Goal: Task Accomplishment & Management: Manage account settings

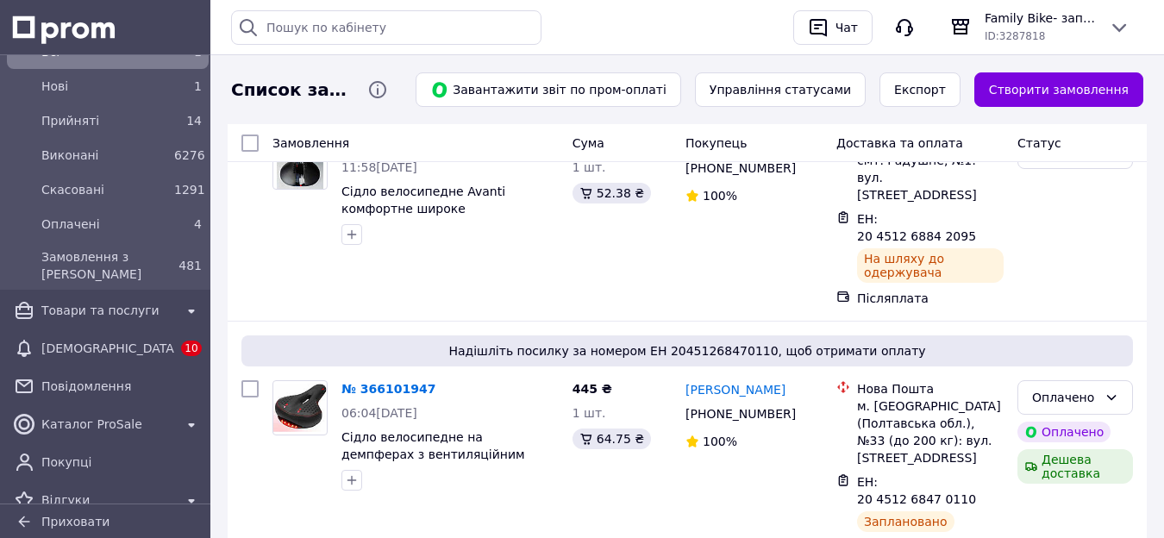
scroll to position [1728, 0]
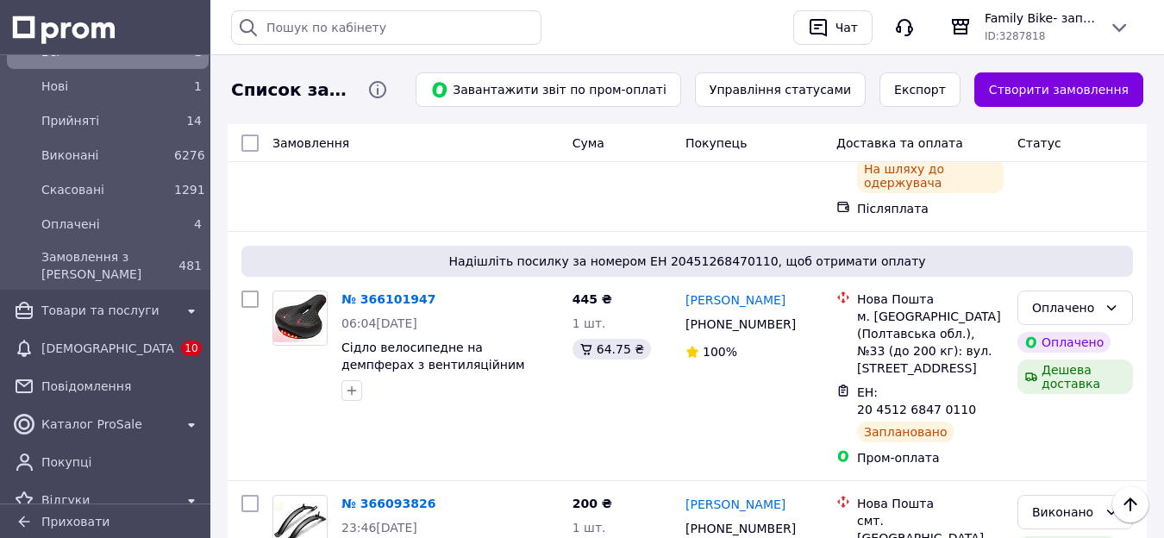
click at [1081, 355] on li "Виконано" at bounding box center [1075, 357] width 114 height 31
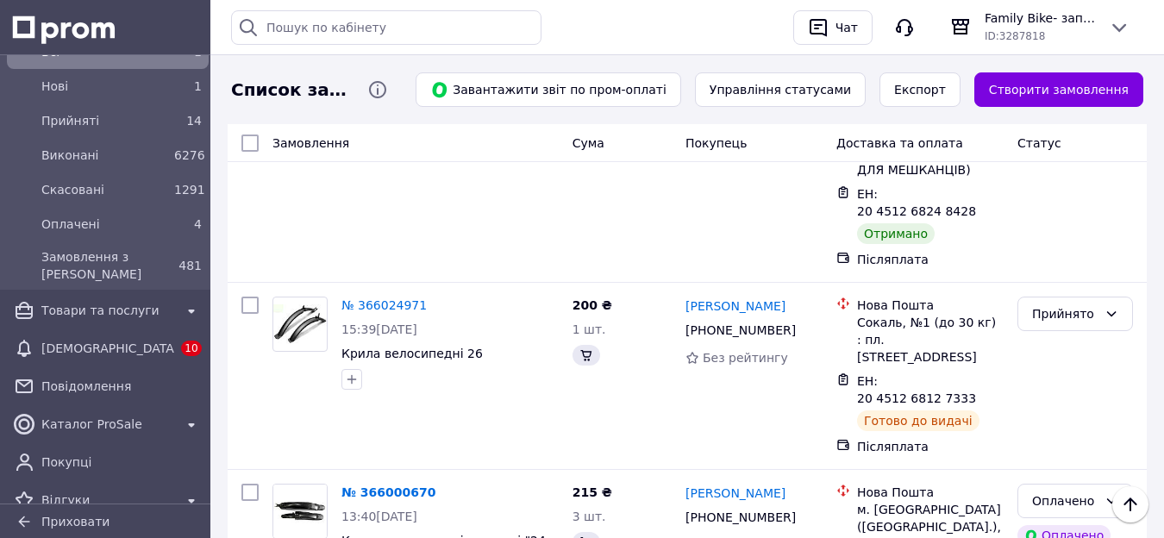
scroll to position [2242, 0]
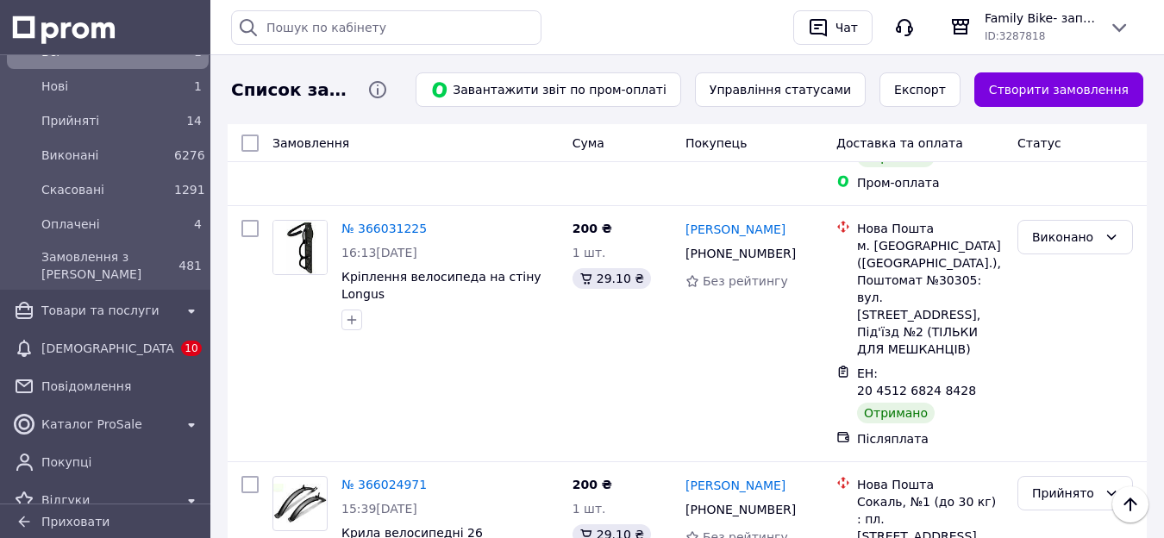
scroll to position [2332, 0]
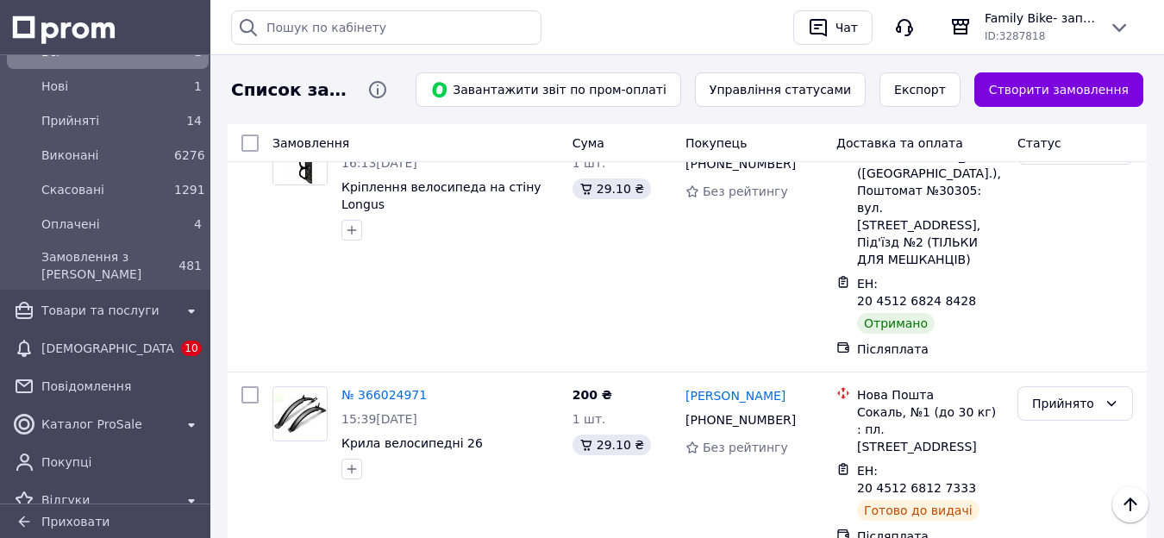
click at [1078, 323] on li "Виконано" at bounding box center [1075, 315] width 114 height 31
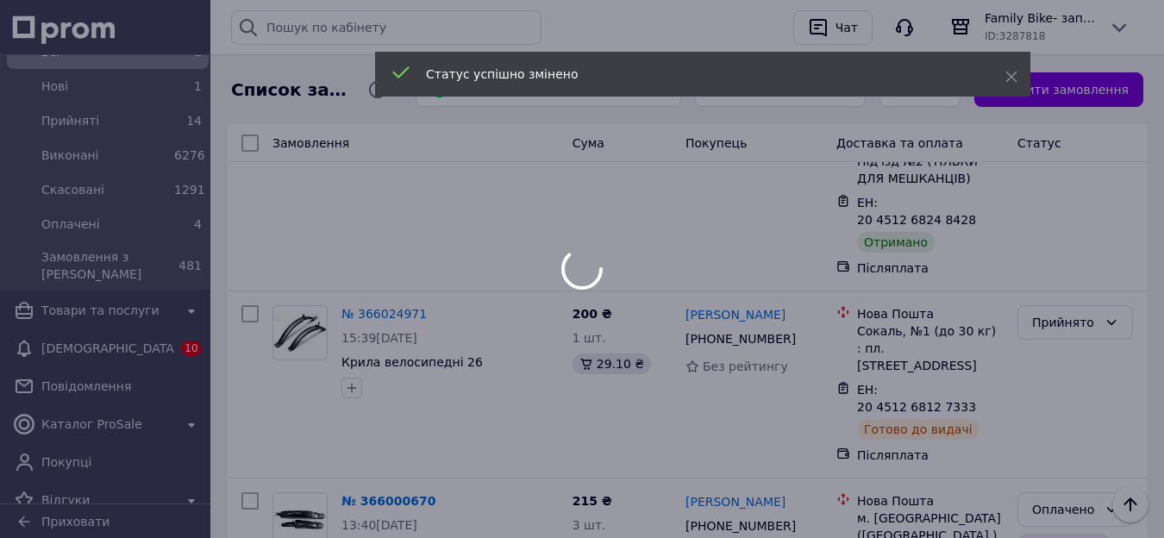
scroll to position [2504, 0]
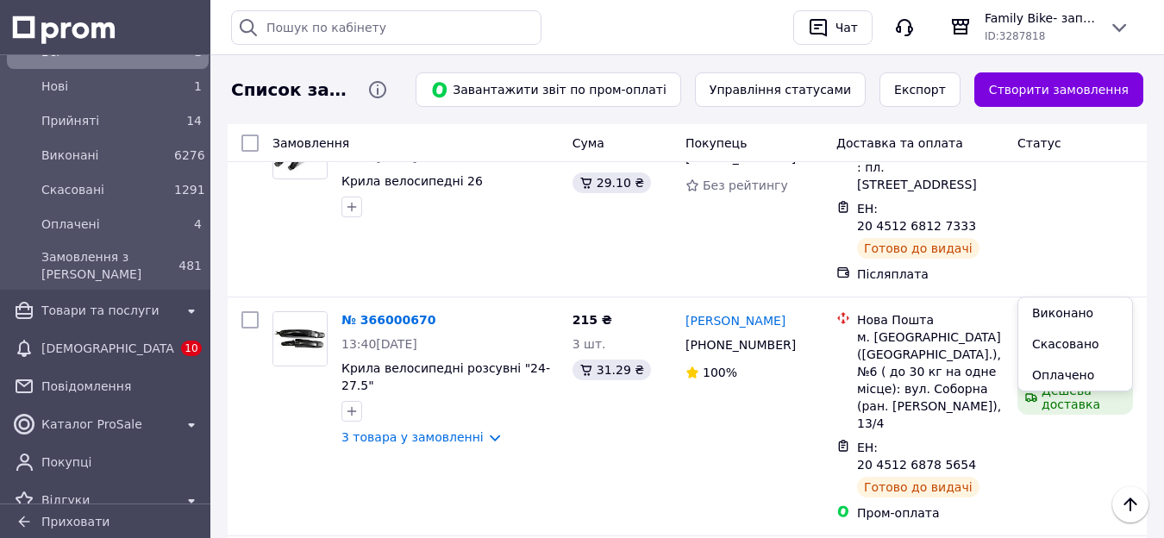
scroll to position [2415, 0]
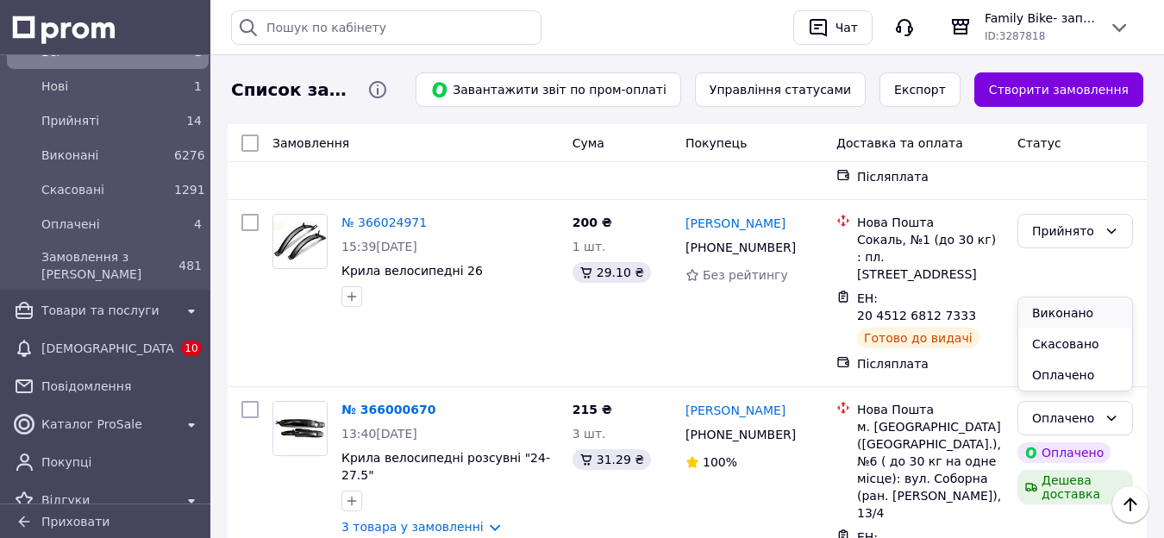
click at [1074, 316] on li "Виконано" at bounding box center [1075, 313] width 114 height 31
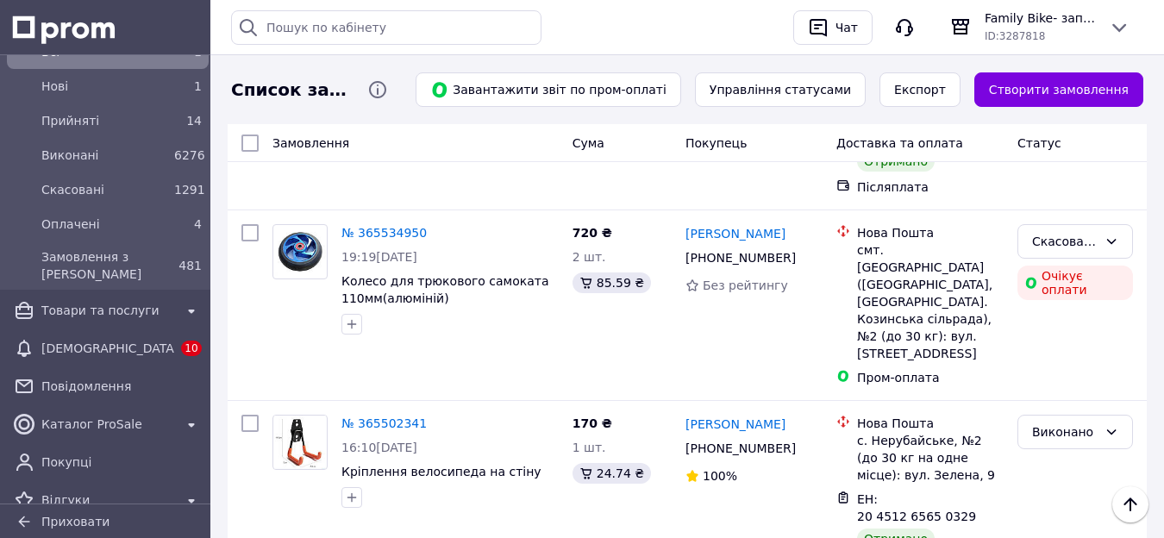
scroll to position [5091, 0]
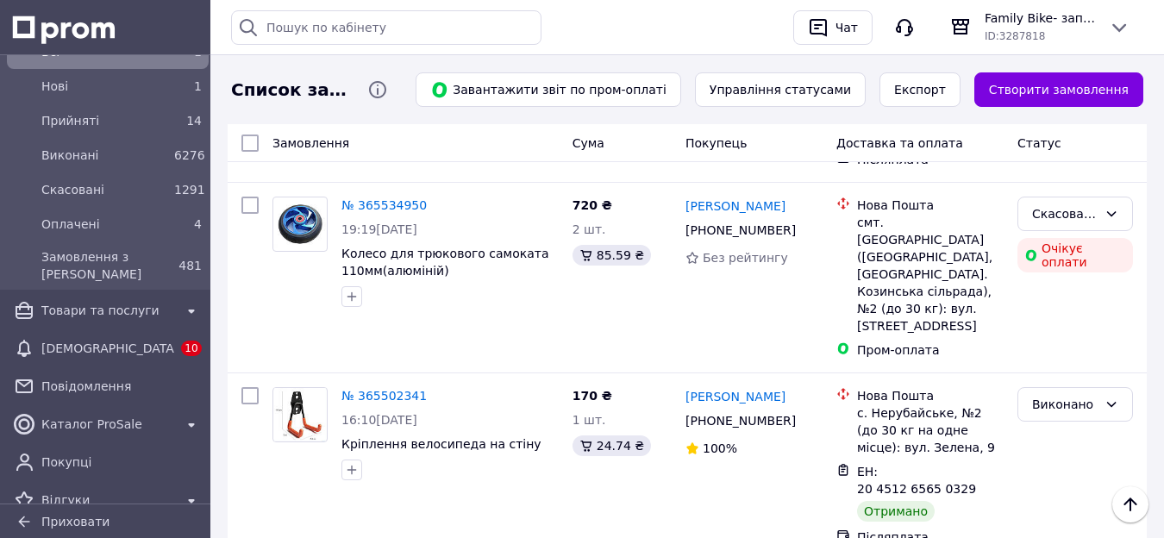
click at [1064, 355] on li "Виконано" at bounding box center [1075, 360] width 114 height 31
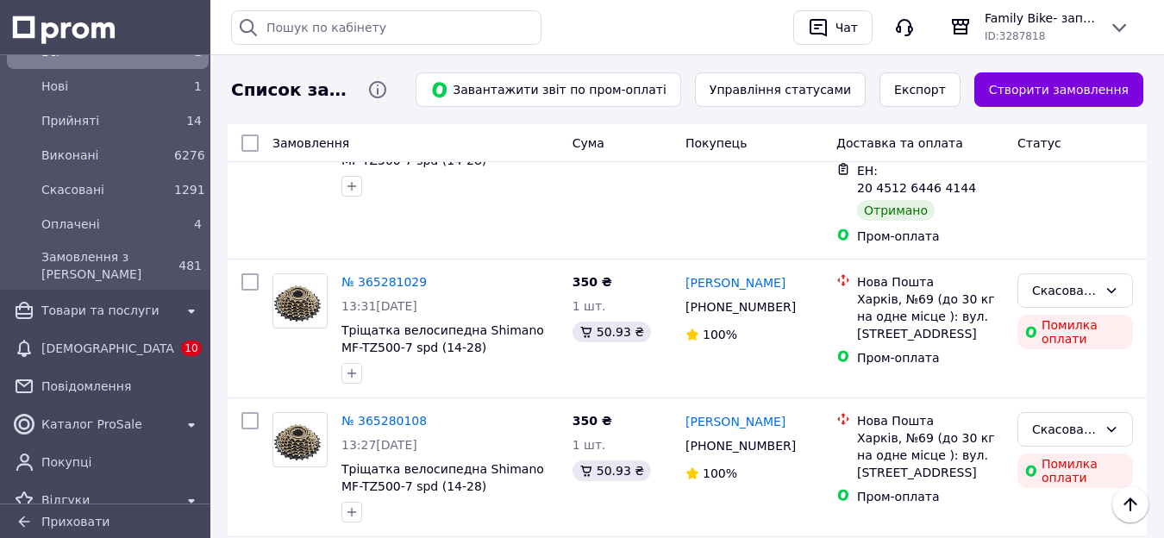
scroll to position [6902, 0]
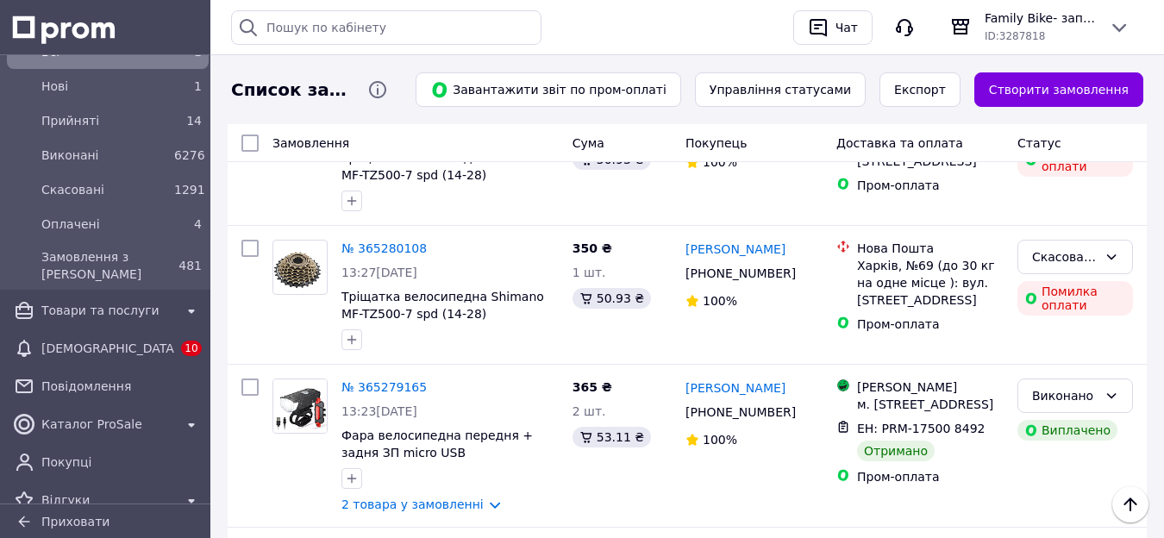
click at [1088, 303] on li "Виконано" at bounding box center [1075, 300] width 114 height 31
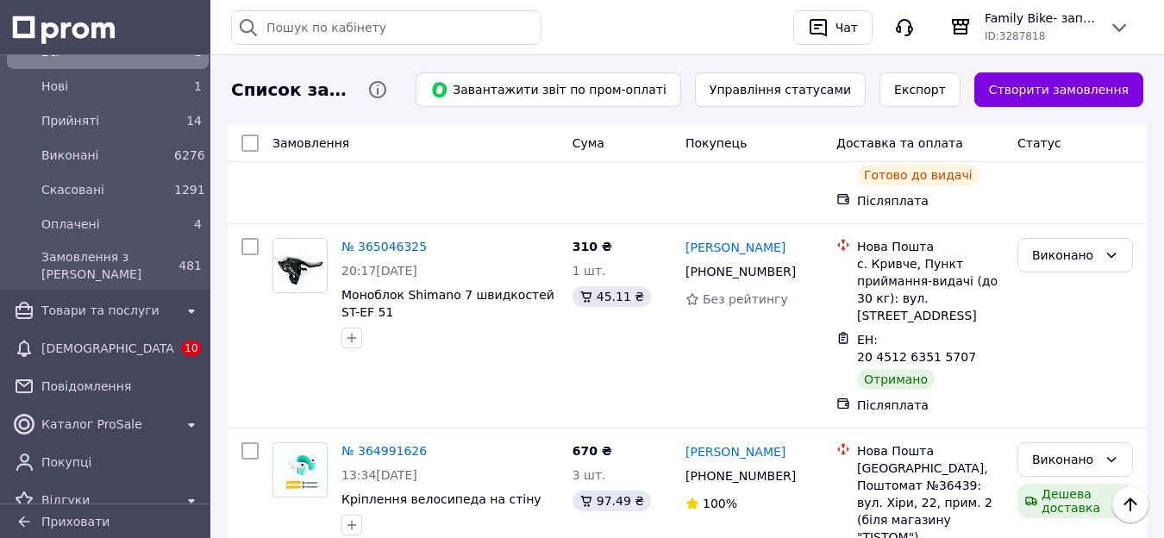
scroll to position [8282, 0]
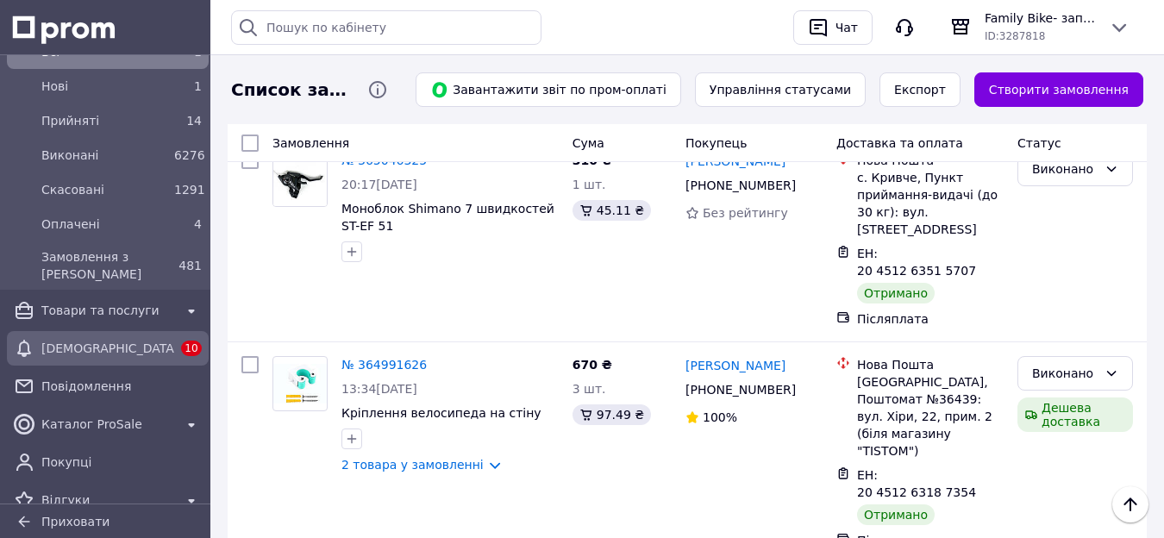
click at [45, 348] on span "[DEMOGRAPHIC_DATA]" at bounding box center [107, 348] width 133 height 17
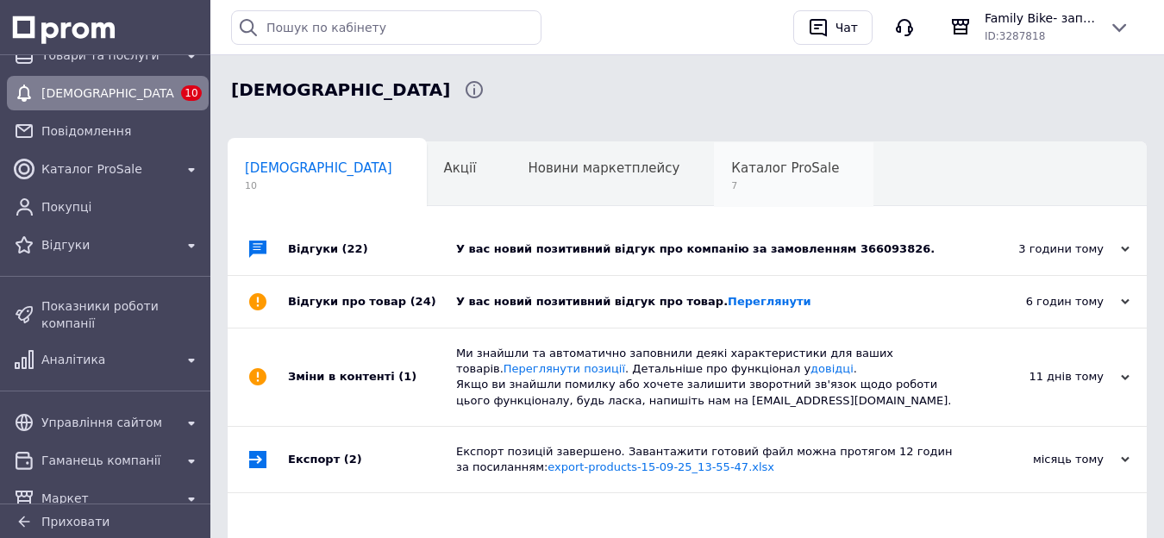
click at [731, 184] on span "7" at bounding box center [785, 185] width 108 height 13
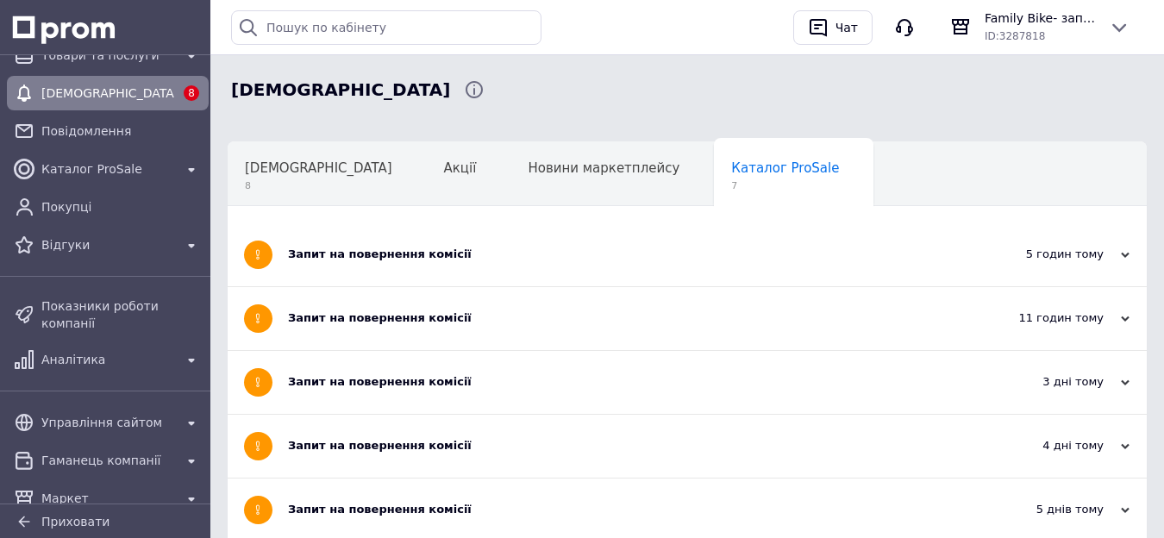
scroll to position [86, 0]
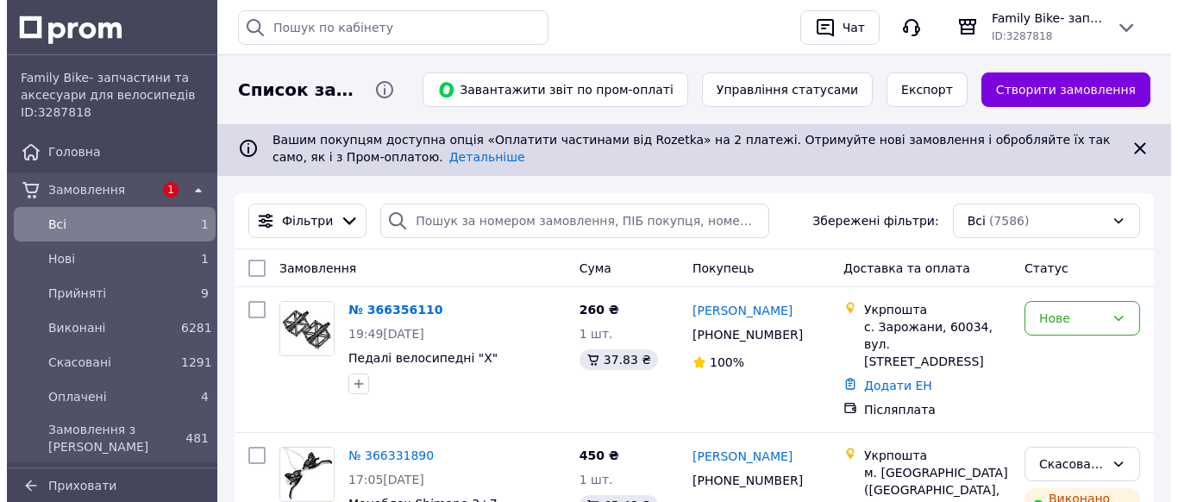
scroll to position [431, 0]
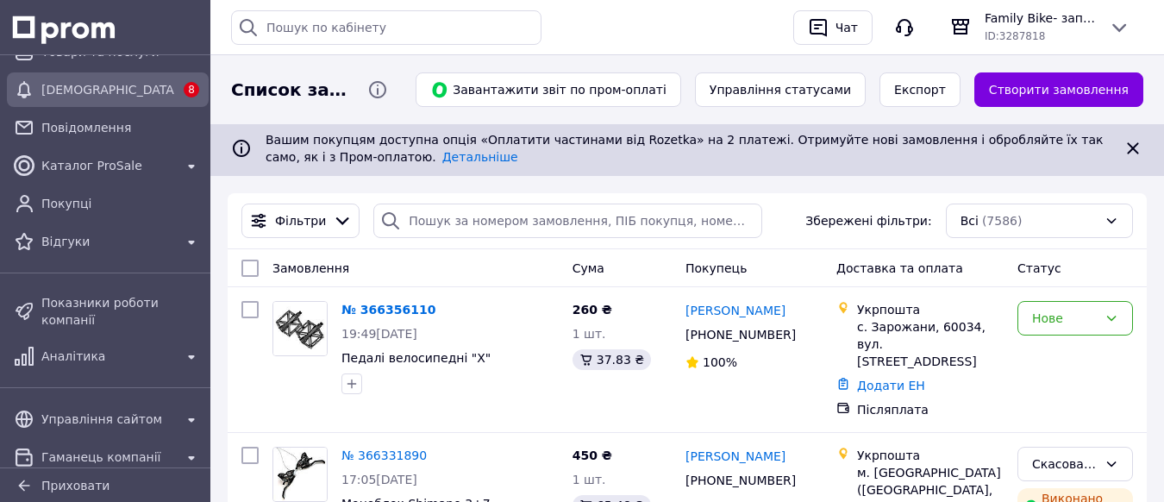
click at [86, 93] on span "[DEMOGRAPHIC_DATA]" at bounding box center [107, 89] width 133 height 17
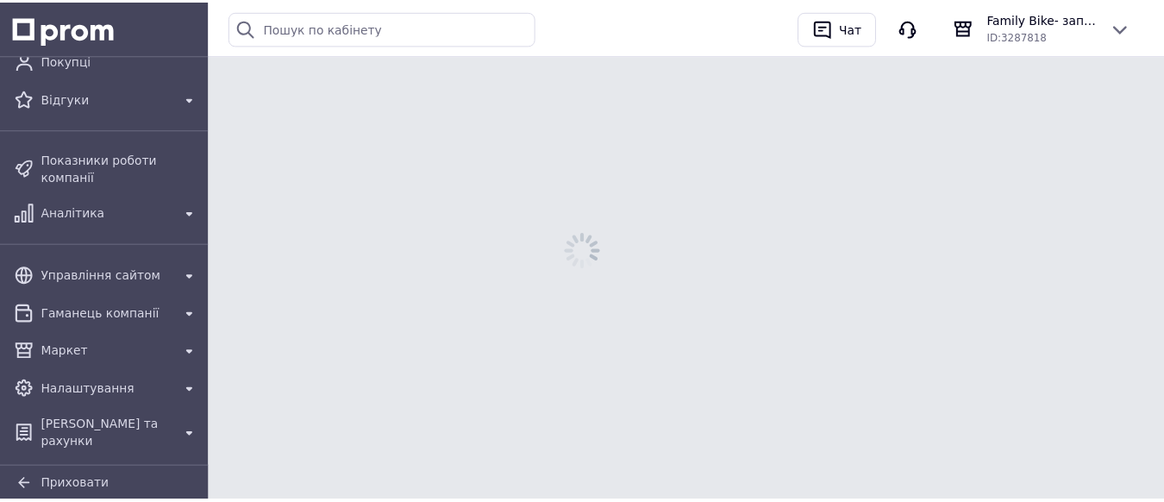
scroll to position [176, 0]
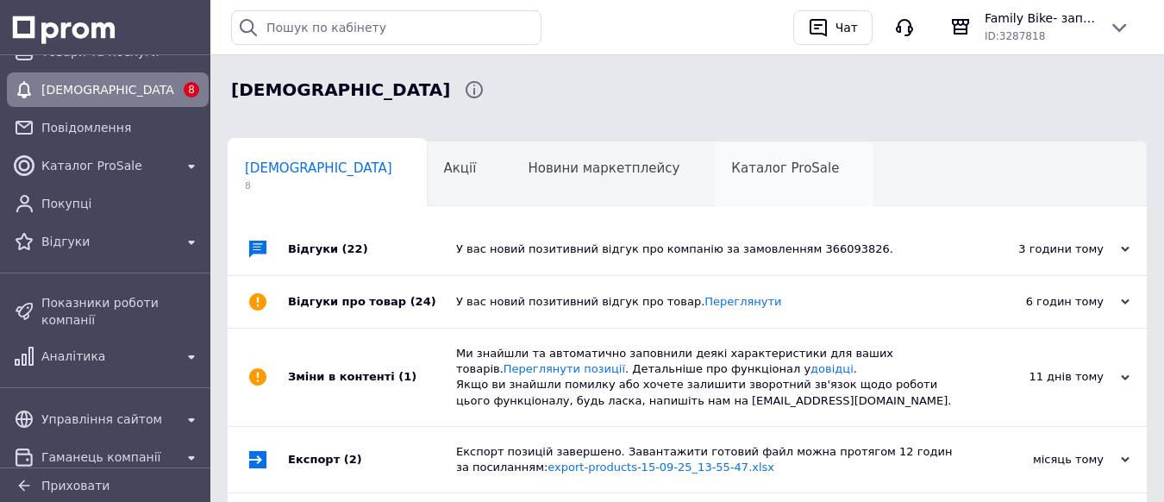
click at [714, 182] on div "Каталог ProSale 0" at bounding box center [794, 175] width 160 height 66
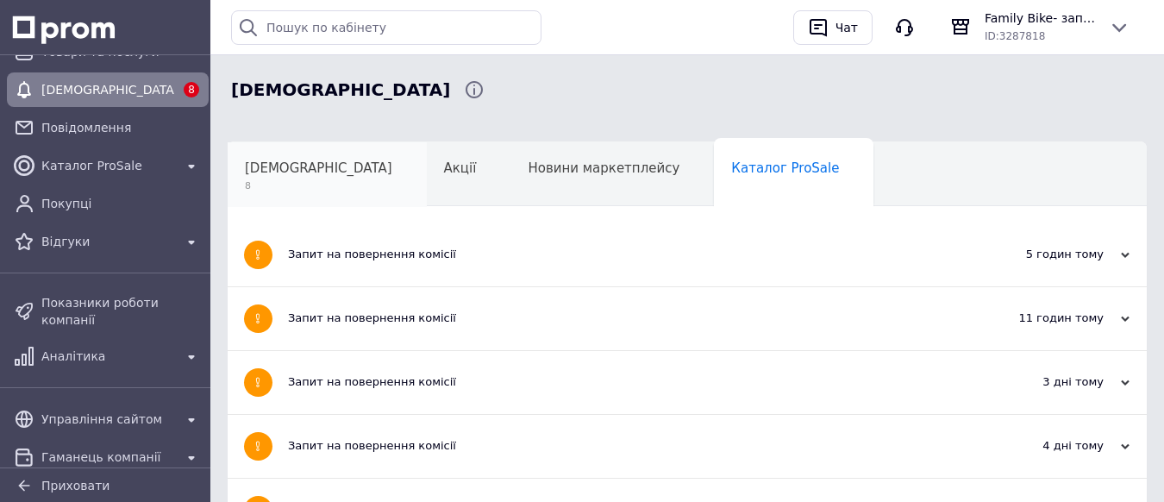
click at [298, 185] on span "8" at bounding box center [318, 185] width 147 height 13
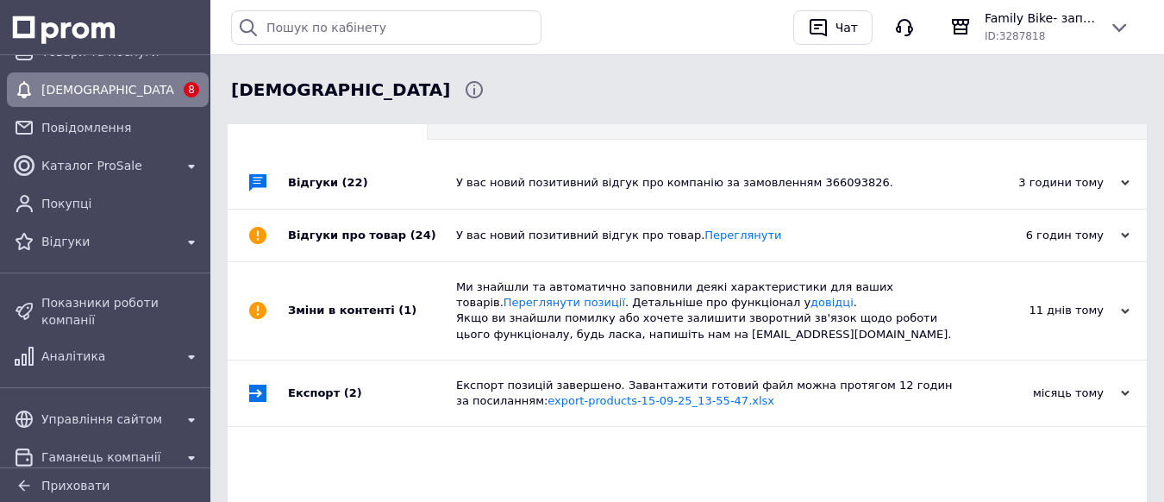
scroll to position [86, 0]
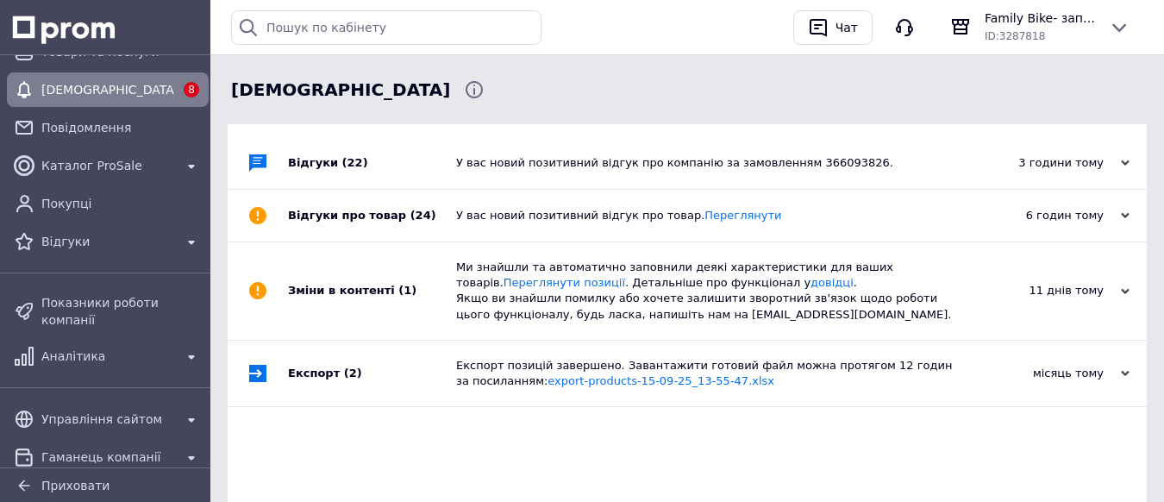
click at [786, 227] on div "У вас новий позитивний відгук про товар. Переглянути" at bounding box center [706, 216] width 501 height 52
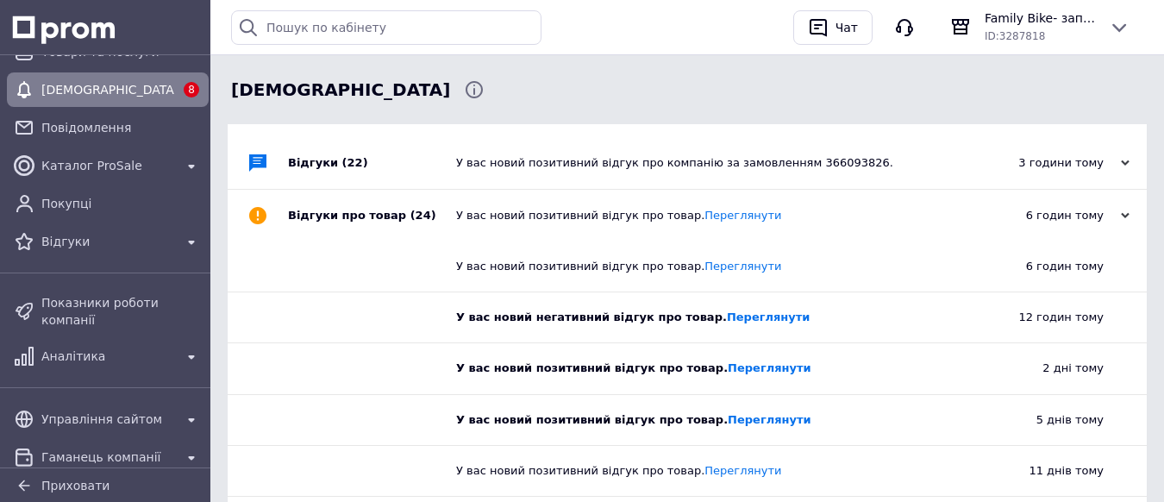
scroll to position [172, 0]
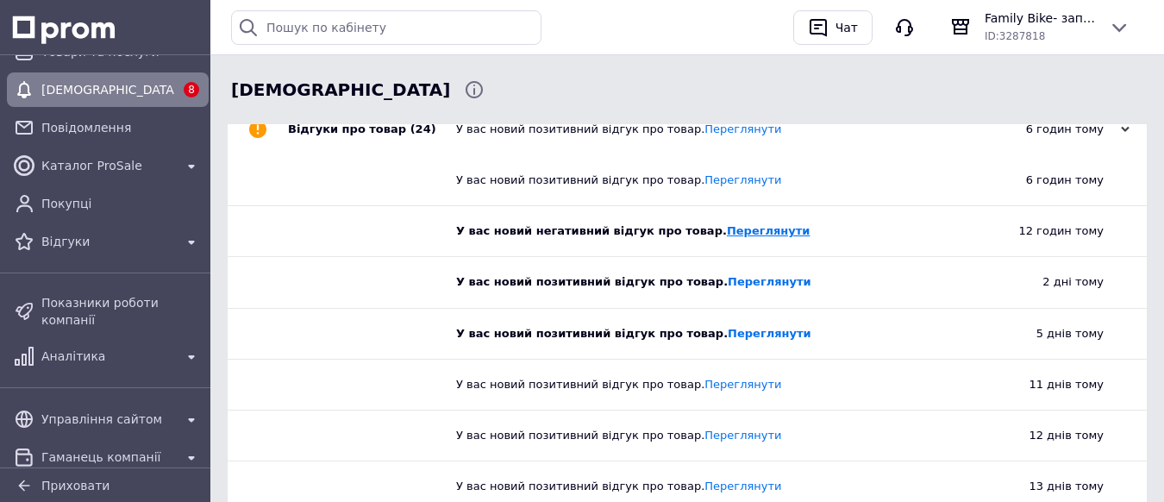
click at [728, 235] on link "Переглянути" at bounding box center [769, 230] width 84 height 13
click at [1100, 18] on div "Family Bike- запчастини та аксесуари для велосипедів ID: 3287818" at bounding box center [1040, 26] width 124 height 34
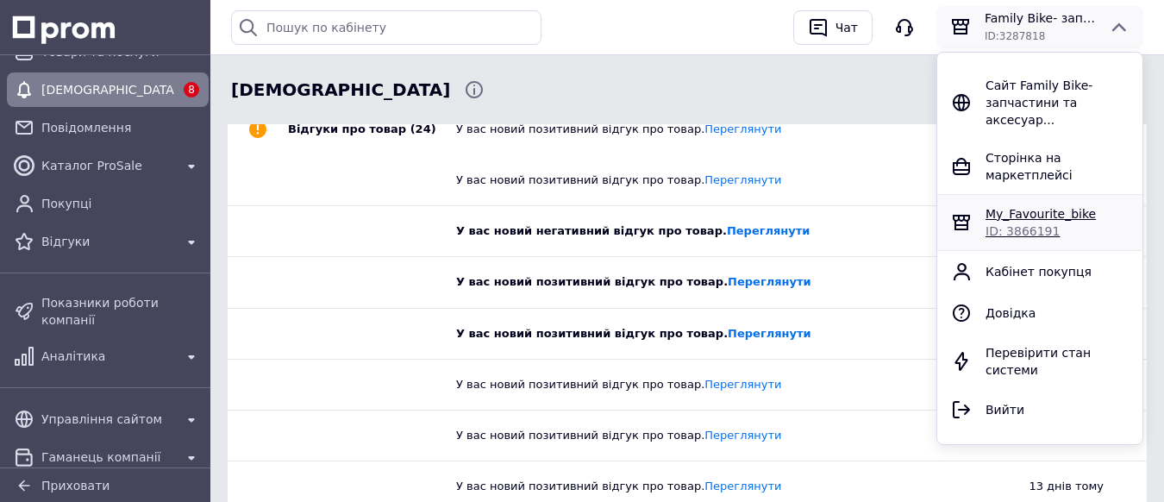
click at [1029, 207] on span "My_Favourite_bike" at bounding box center [1041, 214] width 110 height 14
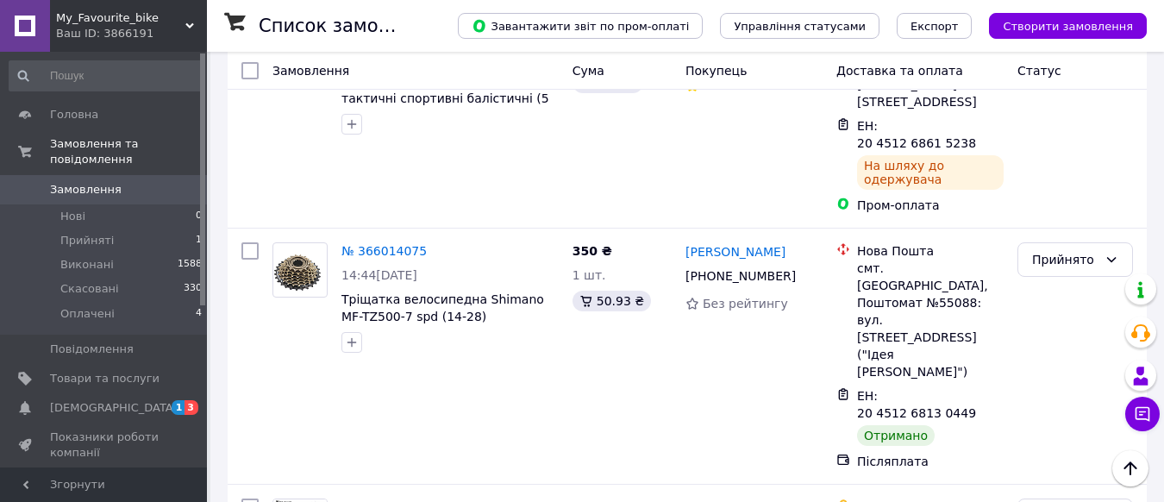
scroll to position [690, 0]
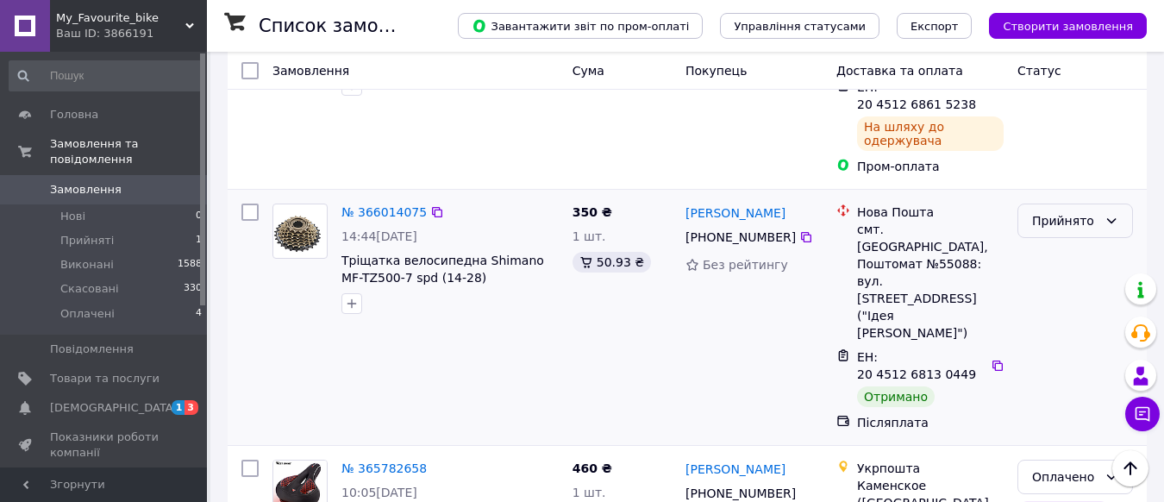
click at [1099, 204] on div "Прийнято" at bounding box center [1076, 221] width 116 height 34
click at [1087, 143] on li "Виконано" at bounding box center [1075, 148] width 114 height 31
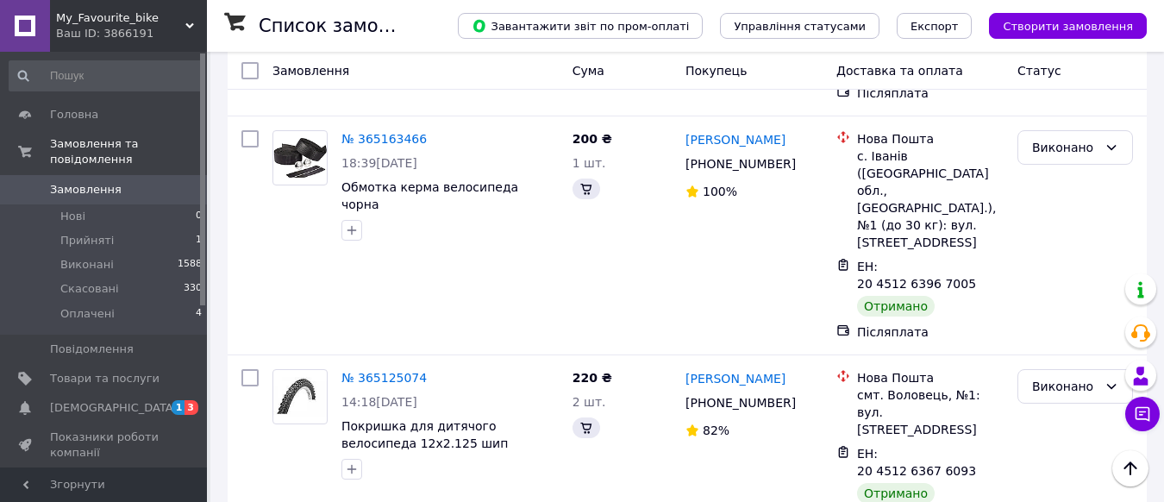
scroll to position [2152, 0]
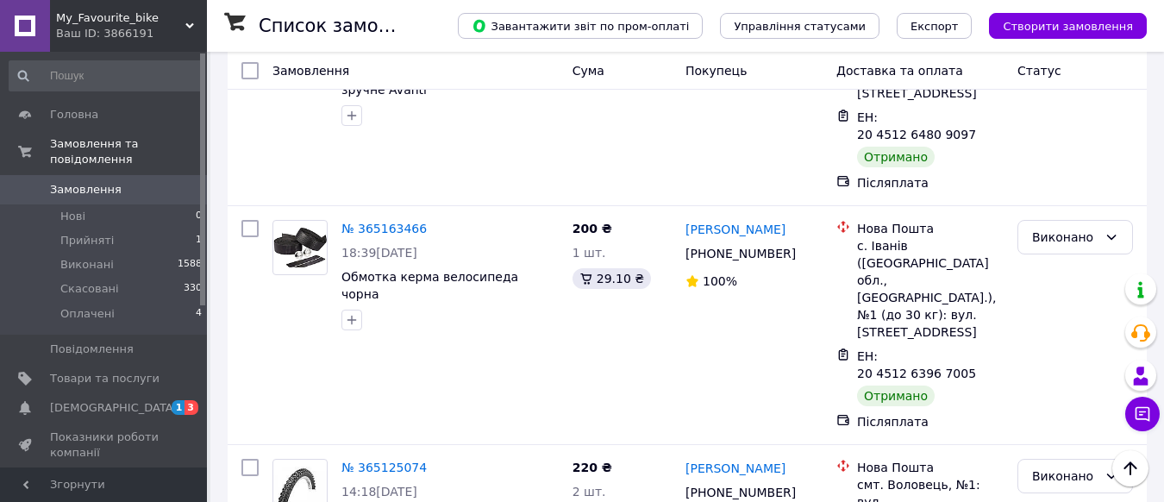
click at [84, 400] on span "[DEMOGRAPHIC_DATA]" at bounding box center [114, 408] width 128 height 16
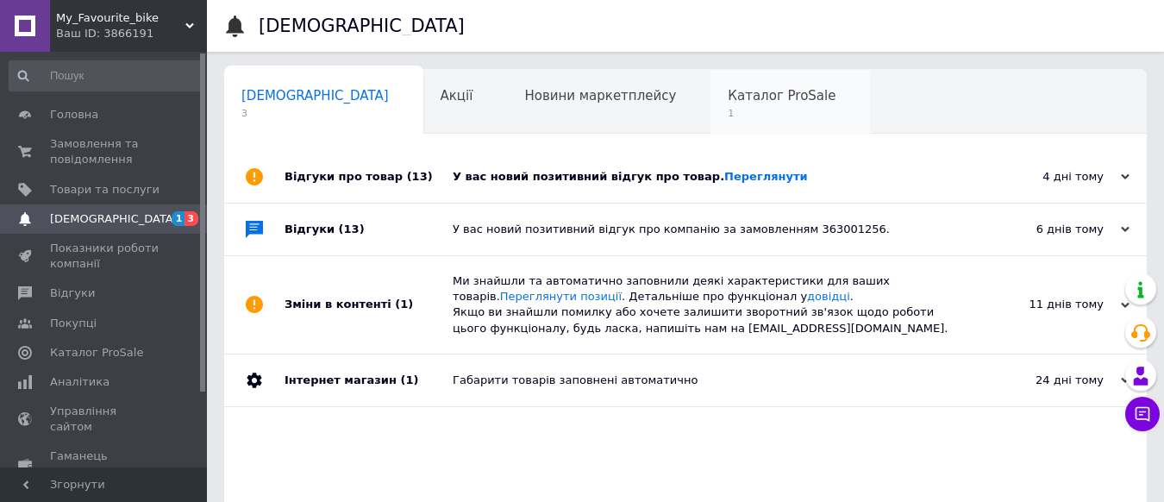
click at [728, 113] on span "1" at bounding box center [782, 113] width 108 height 13
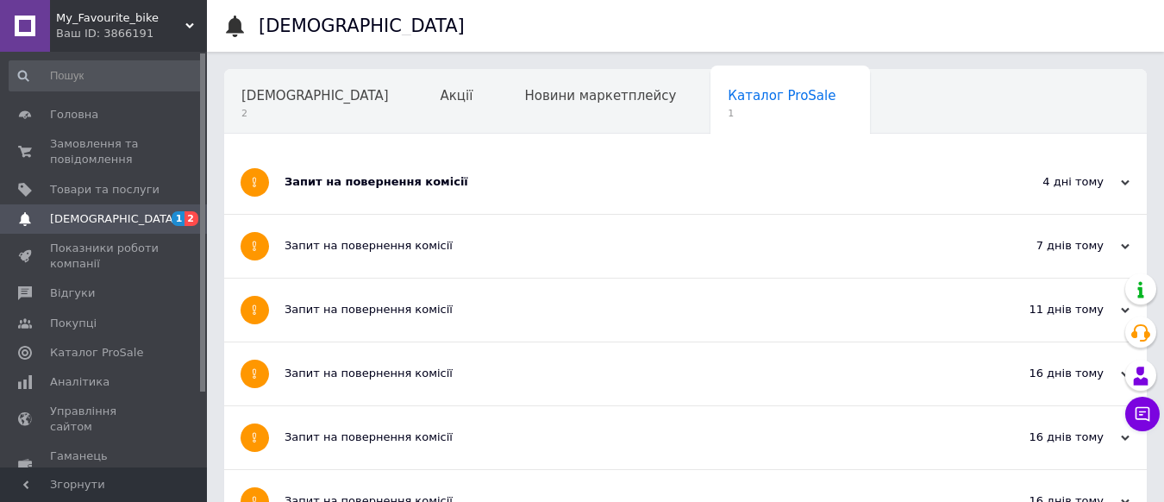
click at [477, 173] on div "Запит на повернення комісії" at bounding box center [621, 182] width 673 height 63
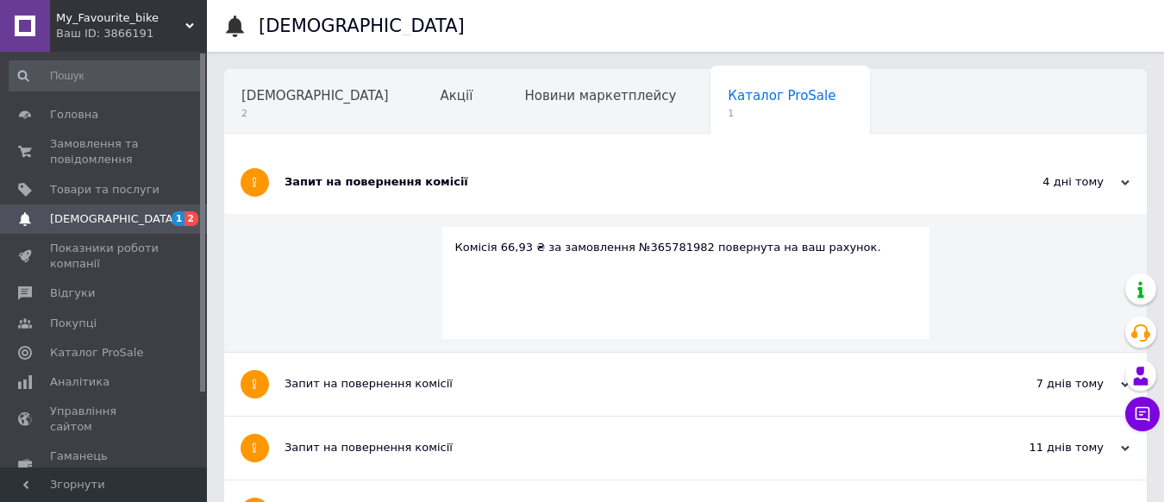
click at [104, 224] on span "[DEMOGRAPHIC_DATA]" at bounding box center [114, 219] width 128 height 16
click at [288, 97] on span "[DEMOGRAPHIC_DATA]" at bounding box center [314, 96] width 147 height 16
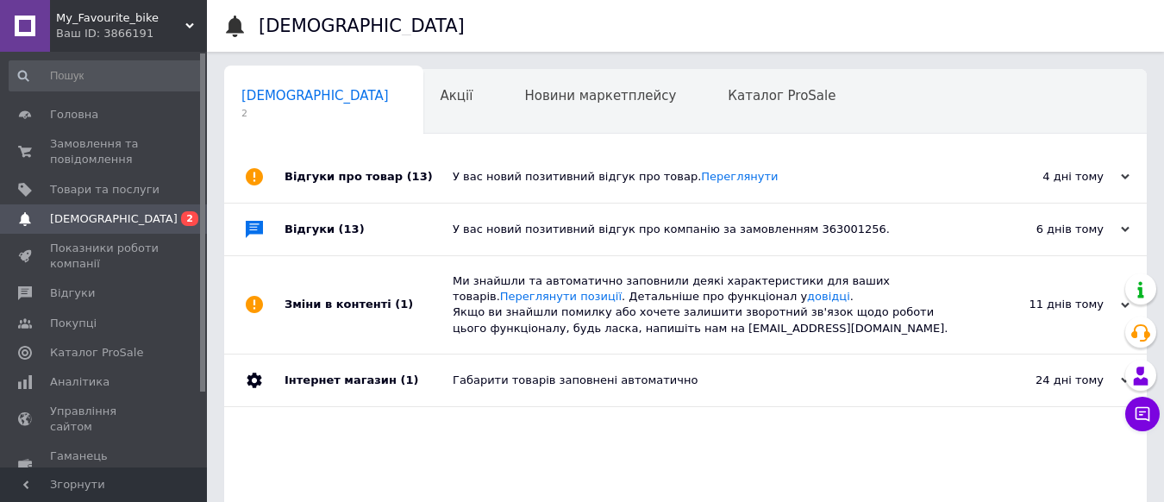
click at [776, 171] on div "У вас новий позитивний відгук про товар. Переглянути" at bounding box center [705, 177] width 504 height 16
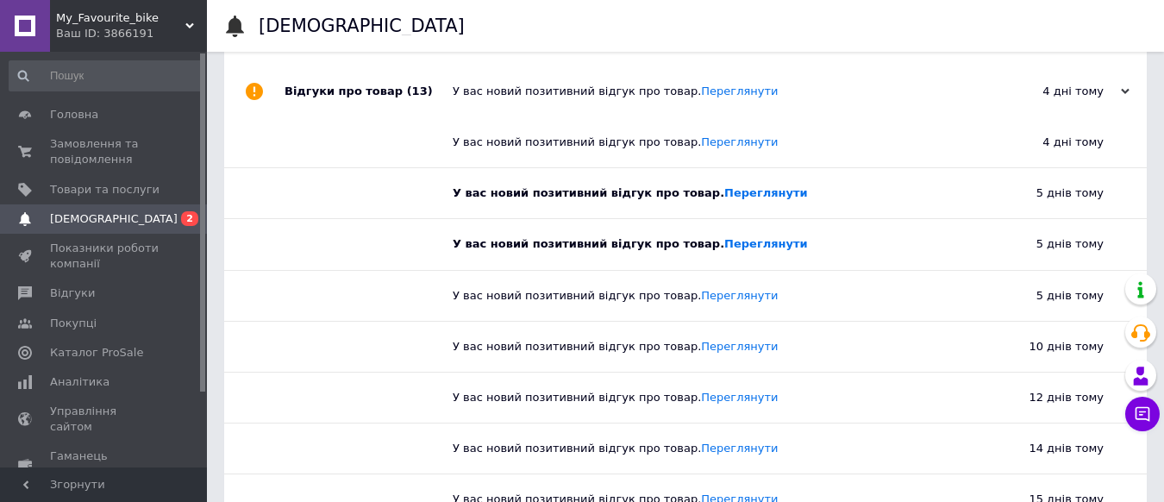
scroll to position [86, 0]
click at [724, 238] on link "Переглянути" at bounding box center [766, 242] width 84 height 13
click at [724, 195] on link "Переглянути" at bounding box center [766, 191] width 84 height 13
click at [99, 147] on span "Замовлення та повідомлення" at bounding box center [105, 151] width 110 height 31
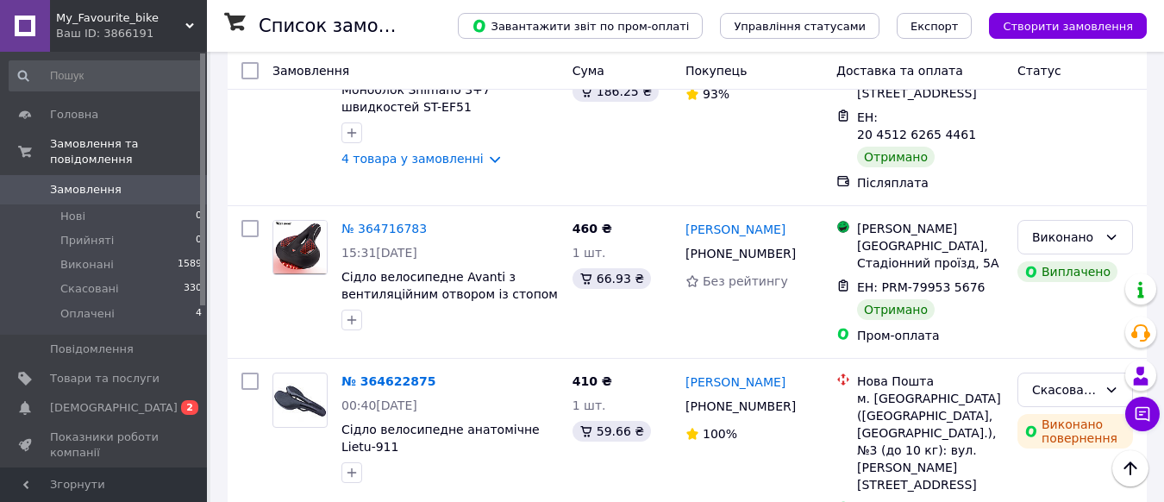
scroll to position [3104, 0]
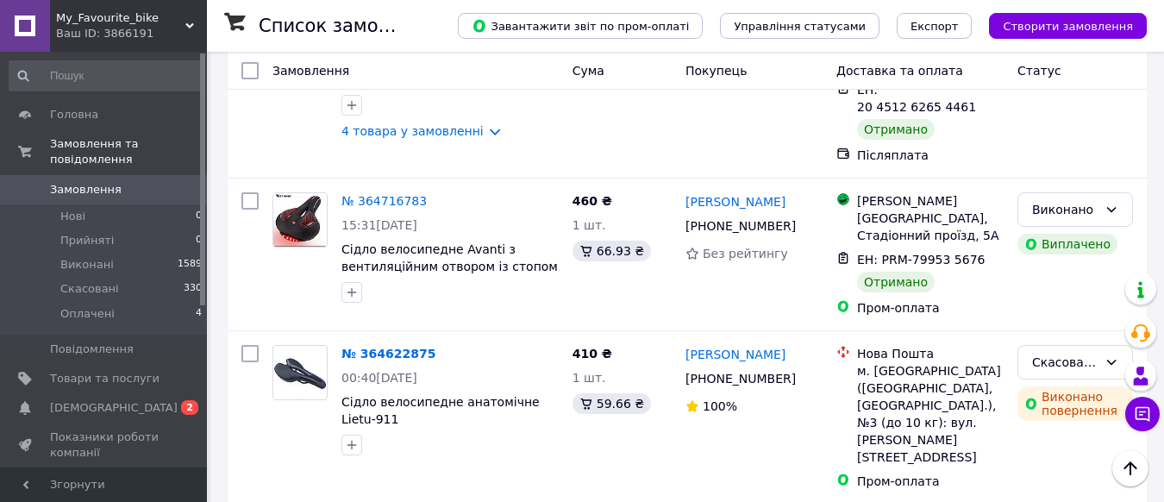
click at [108, 22] on span "My_Favourite_bike" at bounding box center [120, 18] width 129 height 16
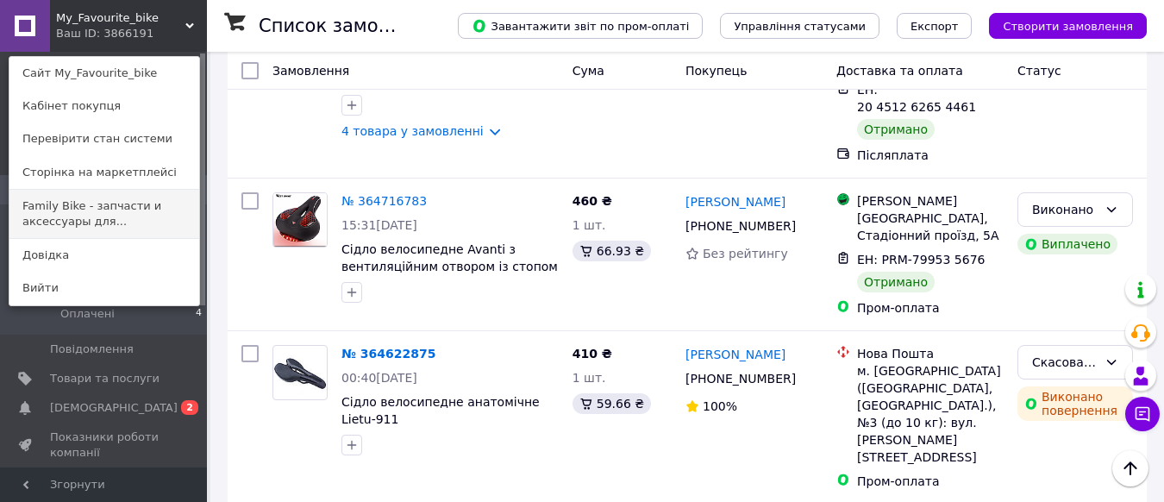
click at [137, 206] on link "Family Bike - запчасти и аксессуары для..." at bounding box center [104, 214] width 190 height 48
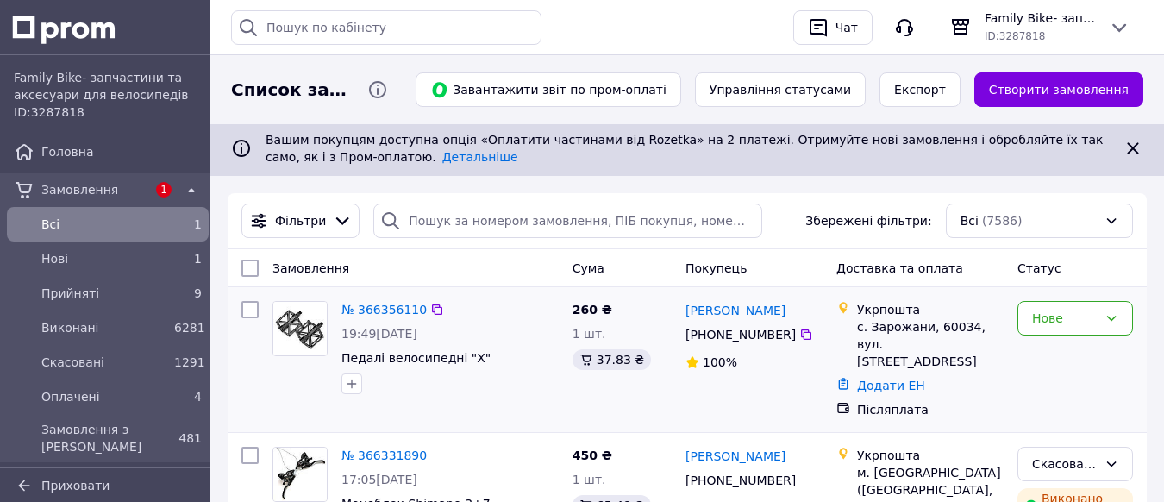
click at [278, 334] on img at bounding box center [299, 328] width 53 height 53
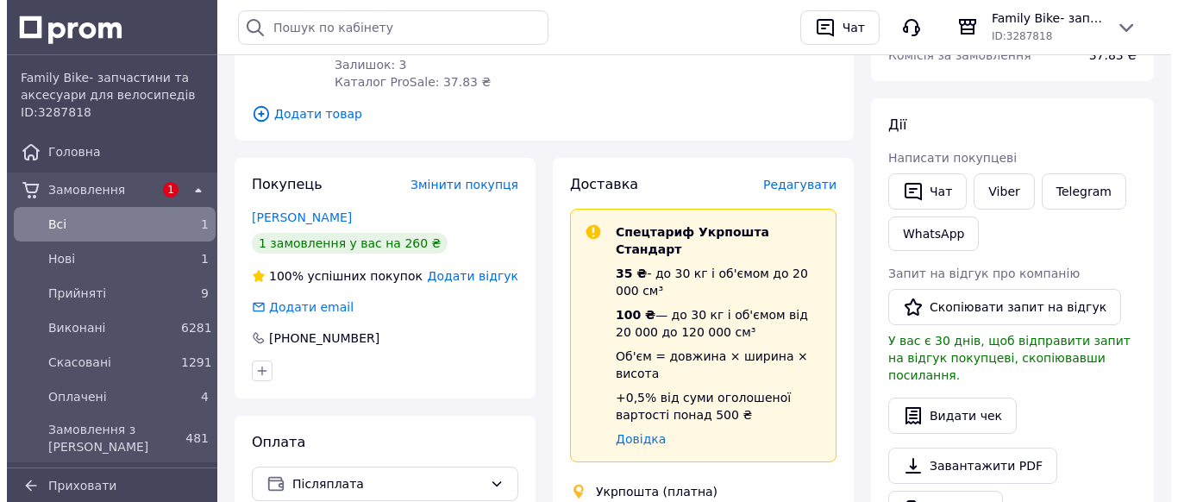
scroll to position [259, 0]
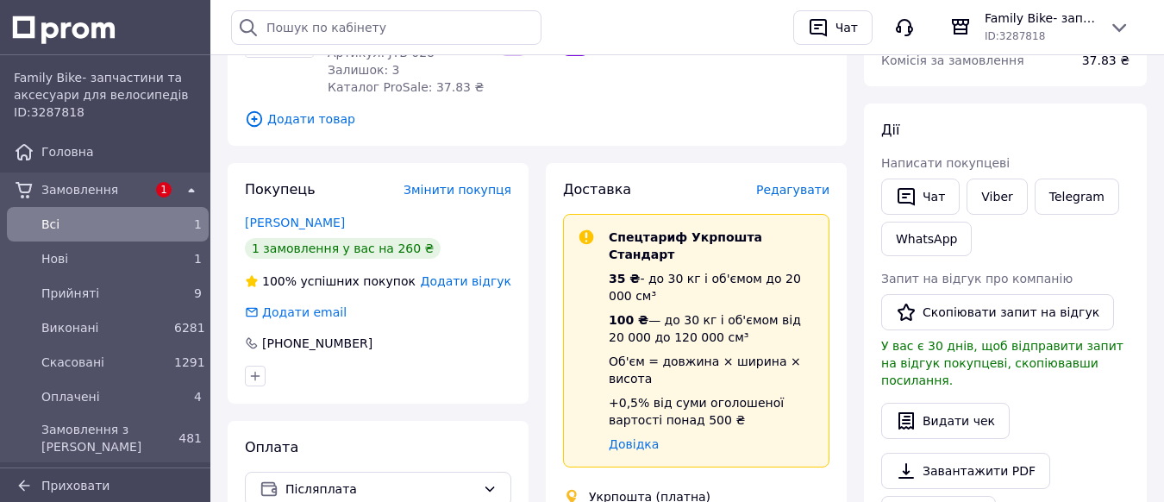
click at [788, 194] on span "Редагувати" at bounding box center [792, 190] width 73 height 14
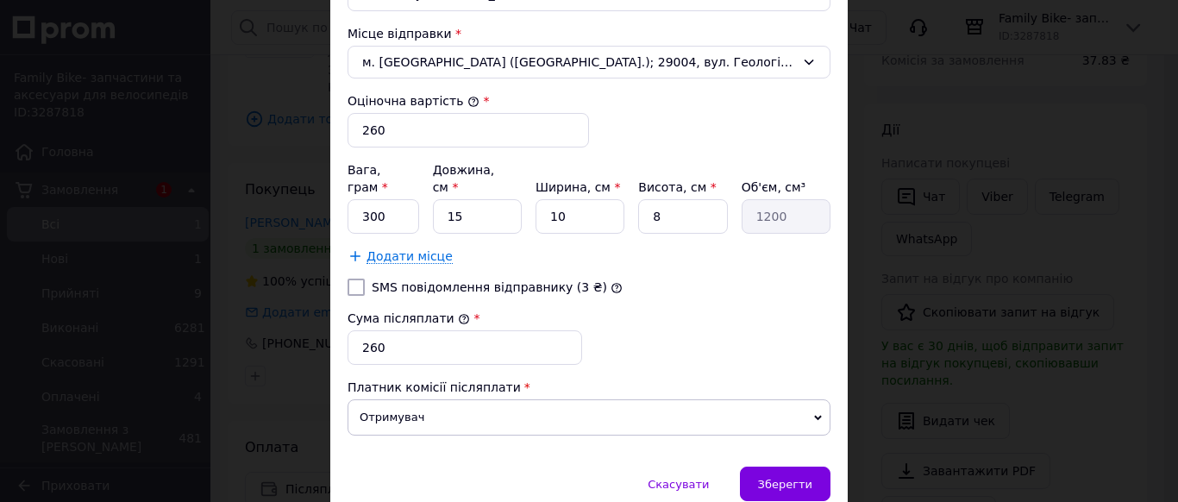
scroll to position [690, 0]
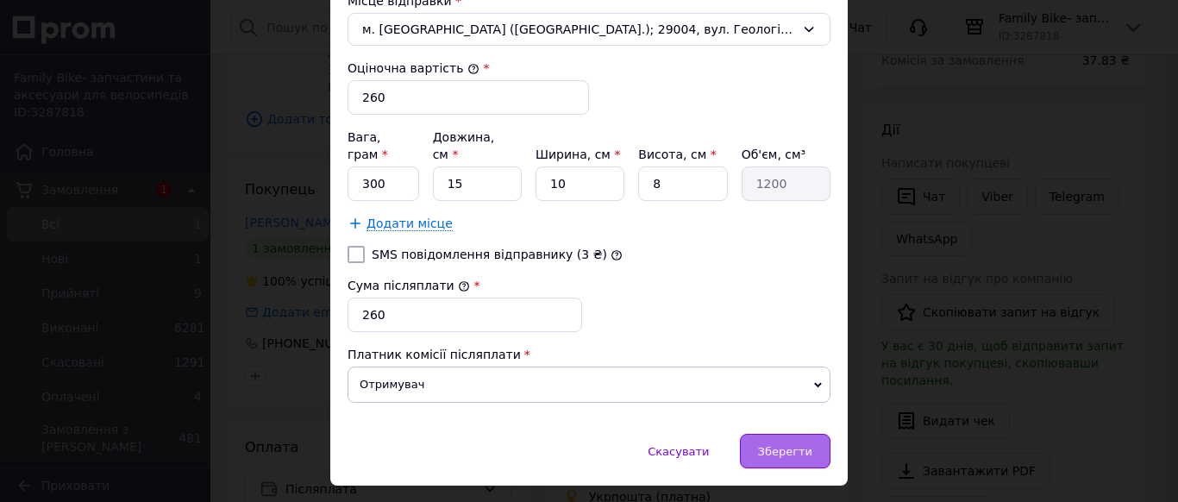
click at [777, 450] on div "Зберегти" at bounding box center [785, 451] width 91 height 34
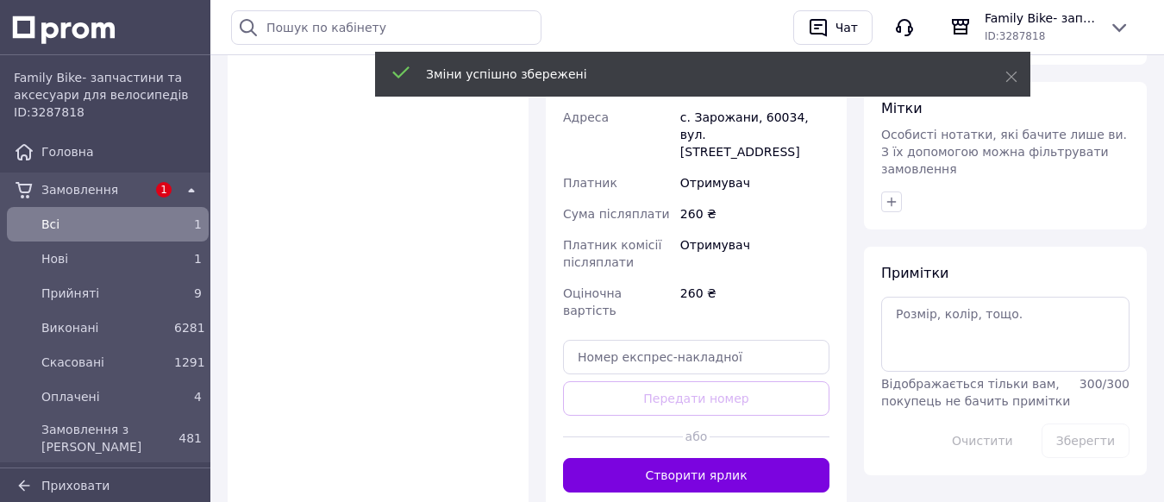
scroll to position [949, 0]
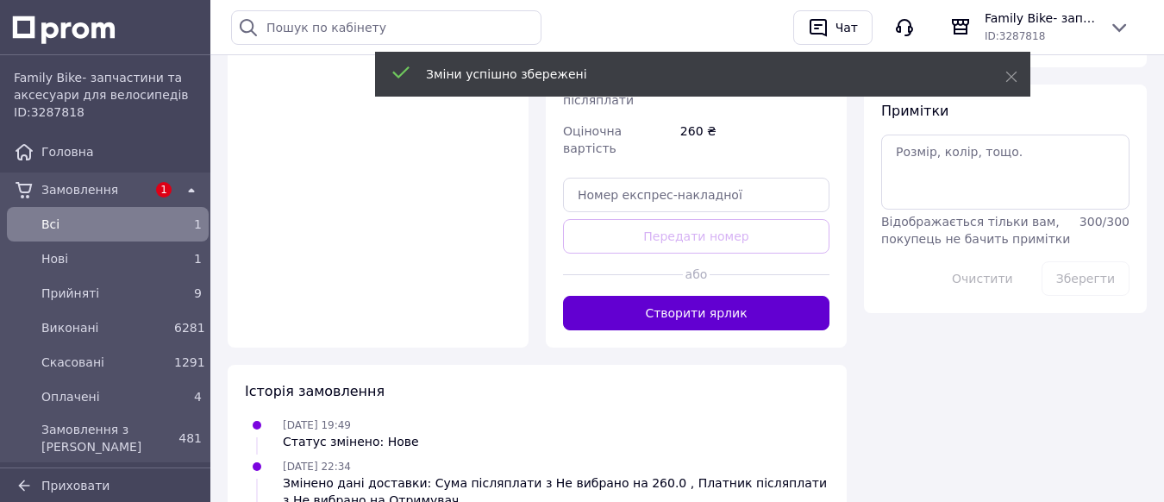
click at [665, 296] on button "Створити ярлик" at bounding box center [696, 313] width 266 height 34
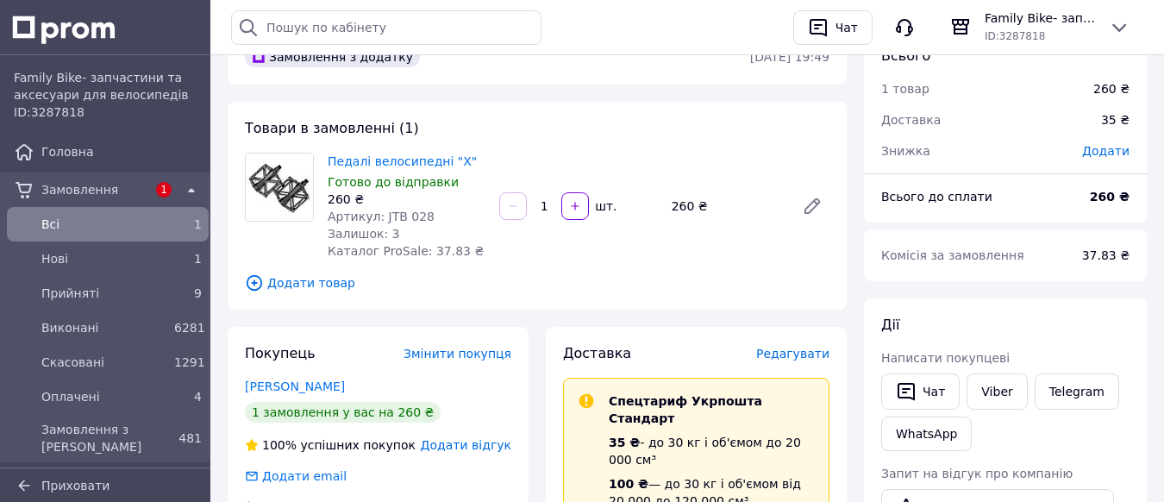
scroll to position [0, 0]
